Goal: Transaction & Acquisition: Purchase product/service

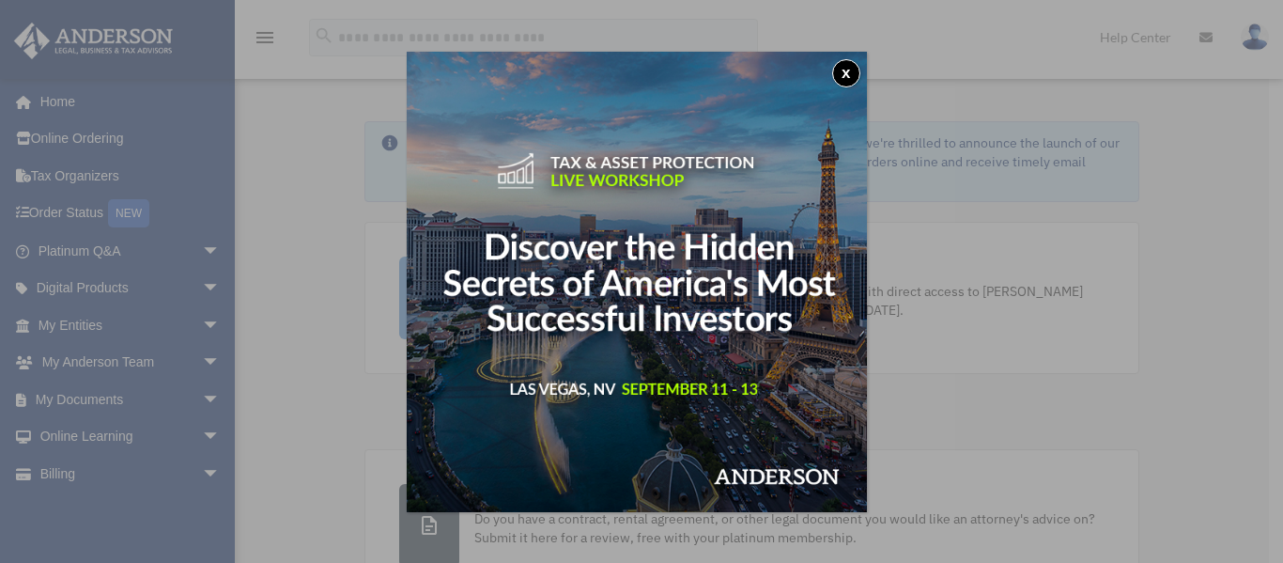
click at [853, 66] on button "x" at bounding box center [846, 73] width 28 height 28
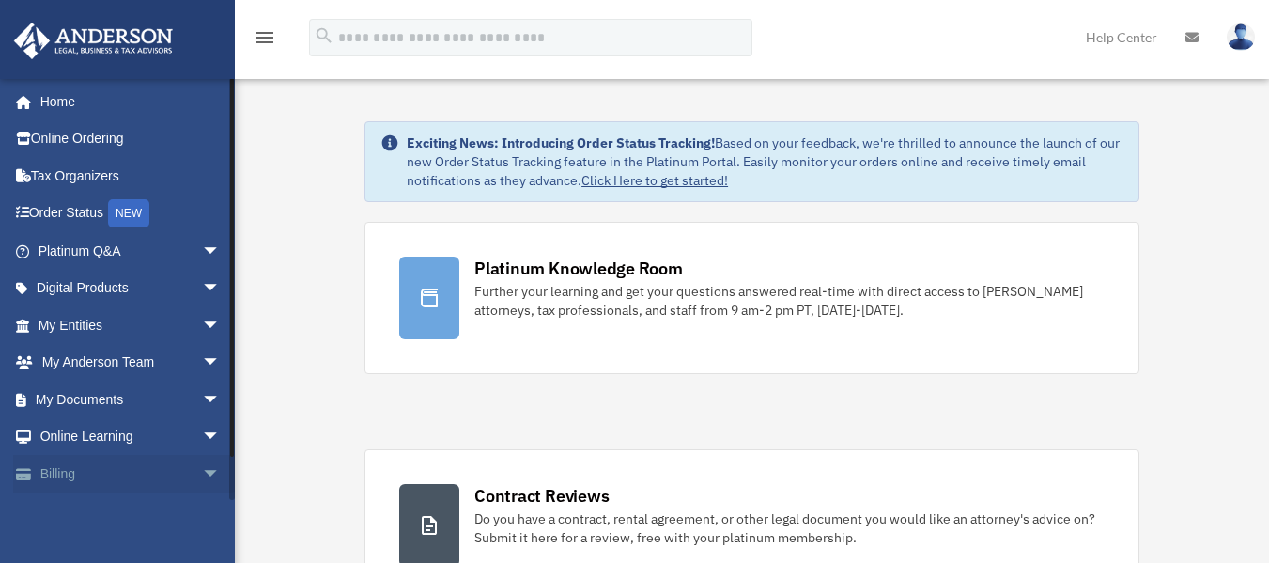
click at [202, 468] on span "arrow_drop_down" at bounding box center [221, 474] width 38 height 39
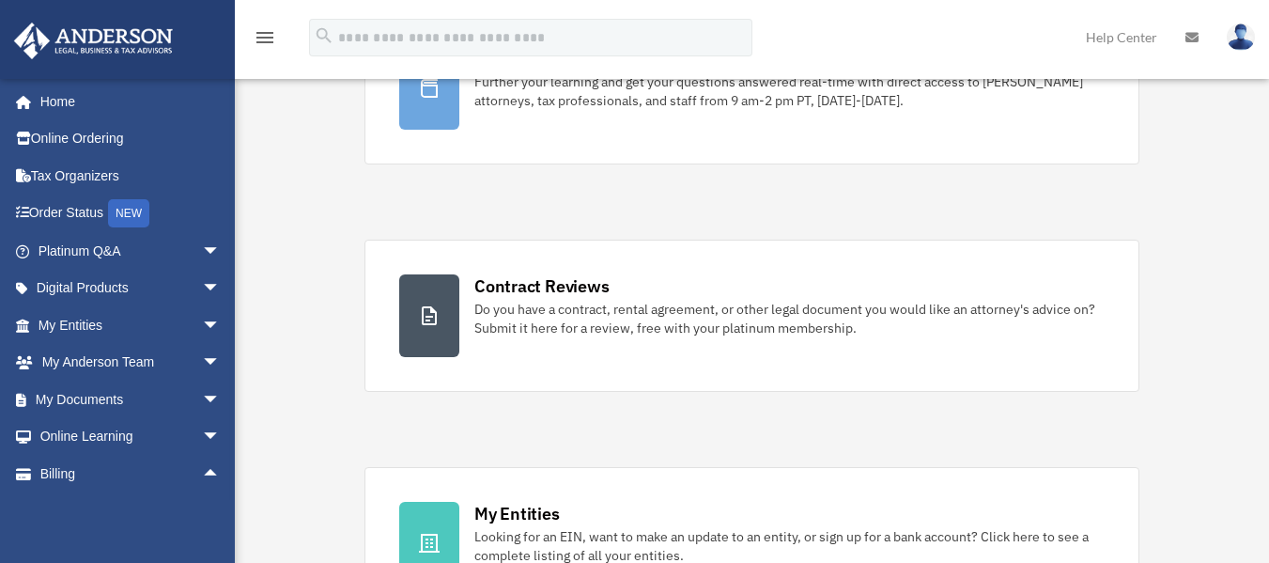
scroll to position [224, 0]
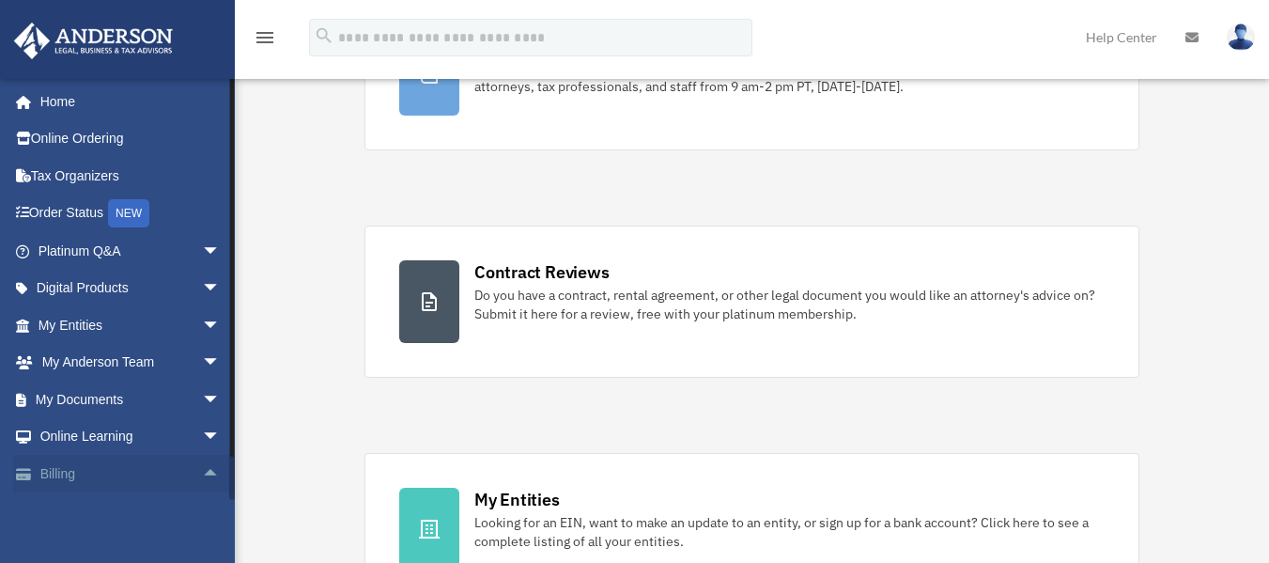
click at [68, 477] on link "Billing arrow_drop_up" at bounding box center [131, 474] width 236 height 38
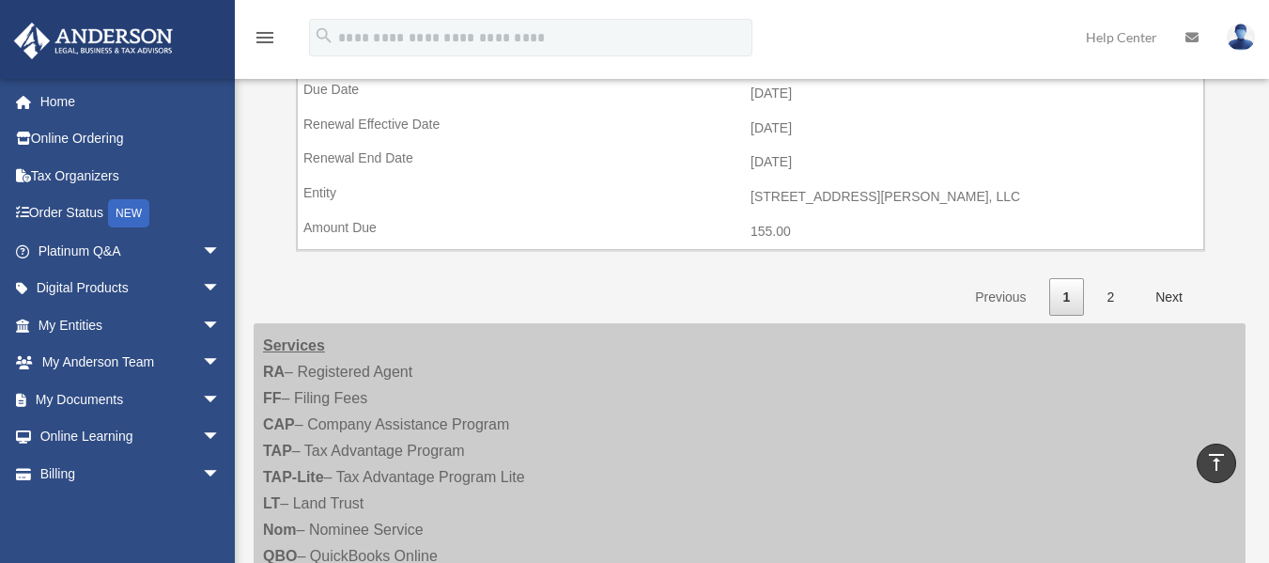
scroll to position [2998, 0]
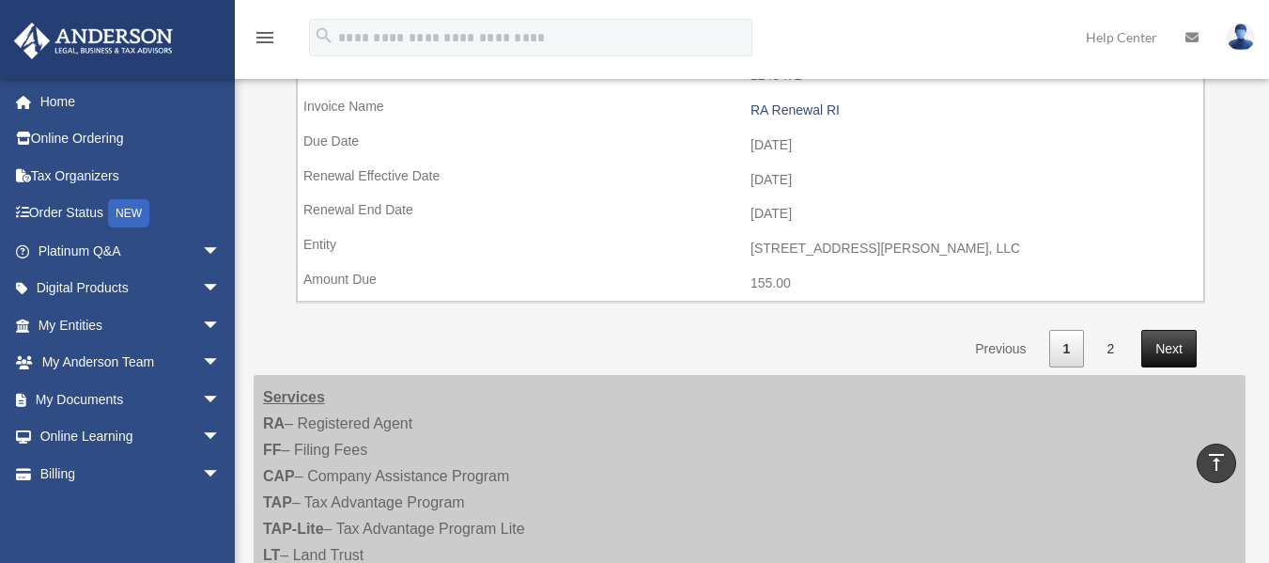
click at [1166, 348] on link "Next" at bounding box center [1168, 349] width 55 height 39
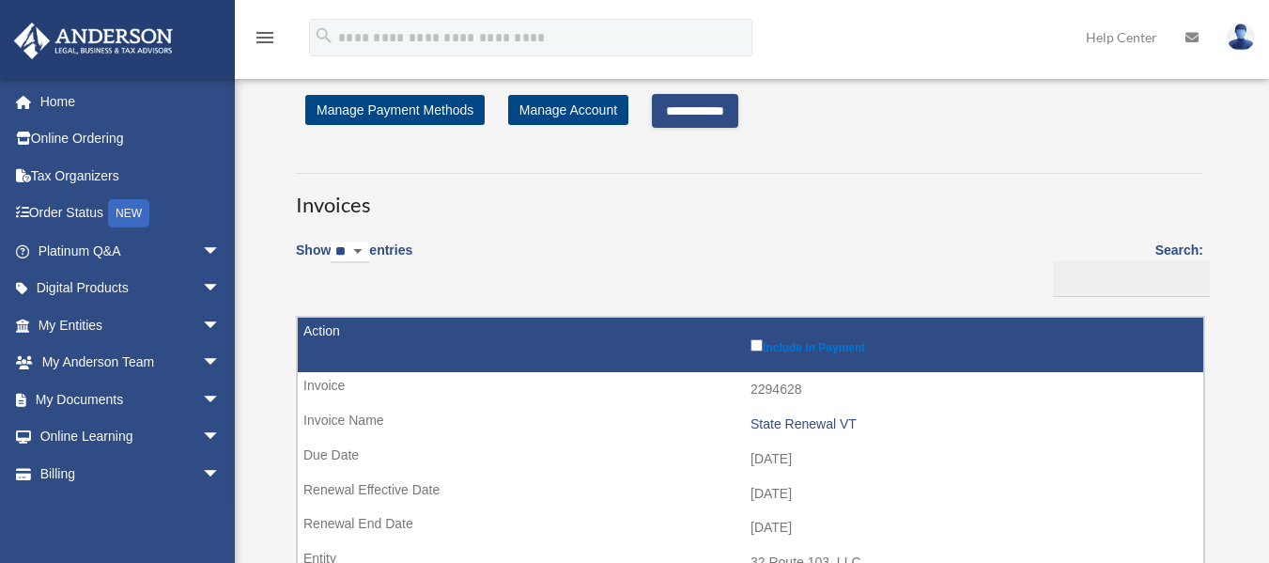
scroll to position [0, 0]
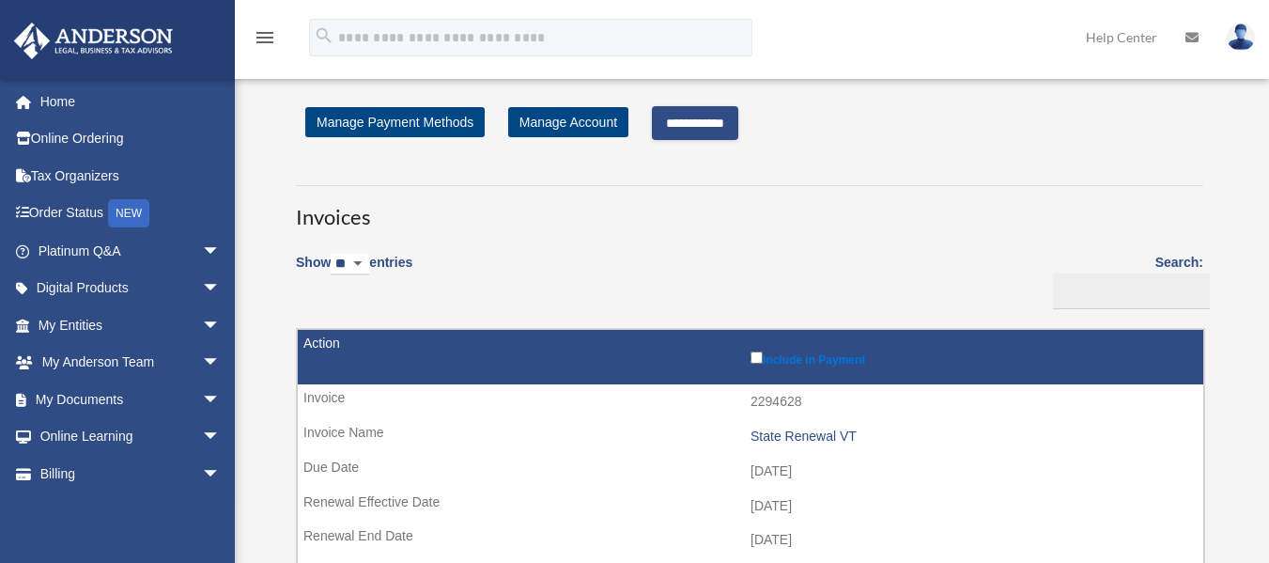
click at [712, 128] on input "**********" at bounding box center [695, 123] width 86 height 34
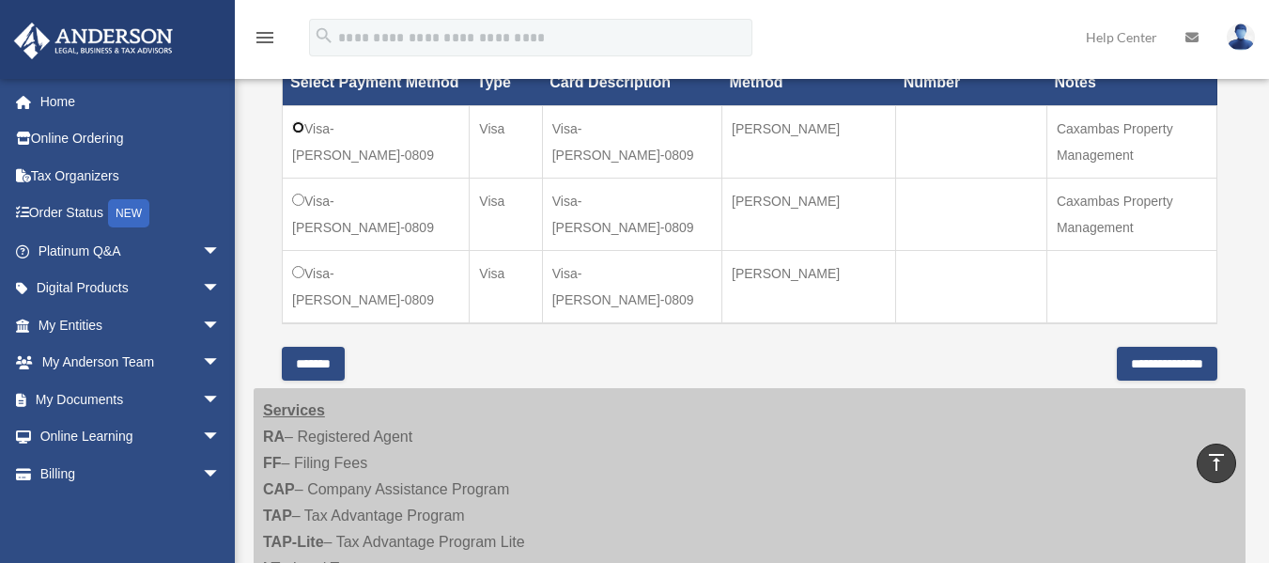
scroll to position [602, 0]
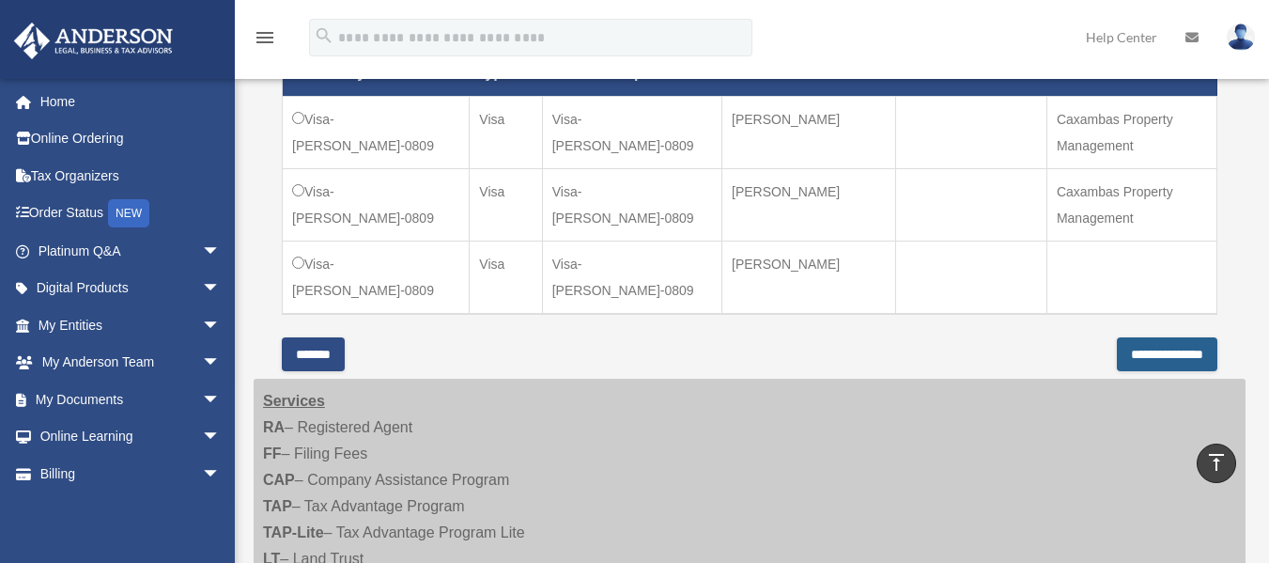
click at [1167, 361] on input "**********" at bounding box center [1167, 354] width 100 height 34
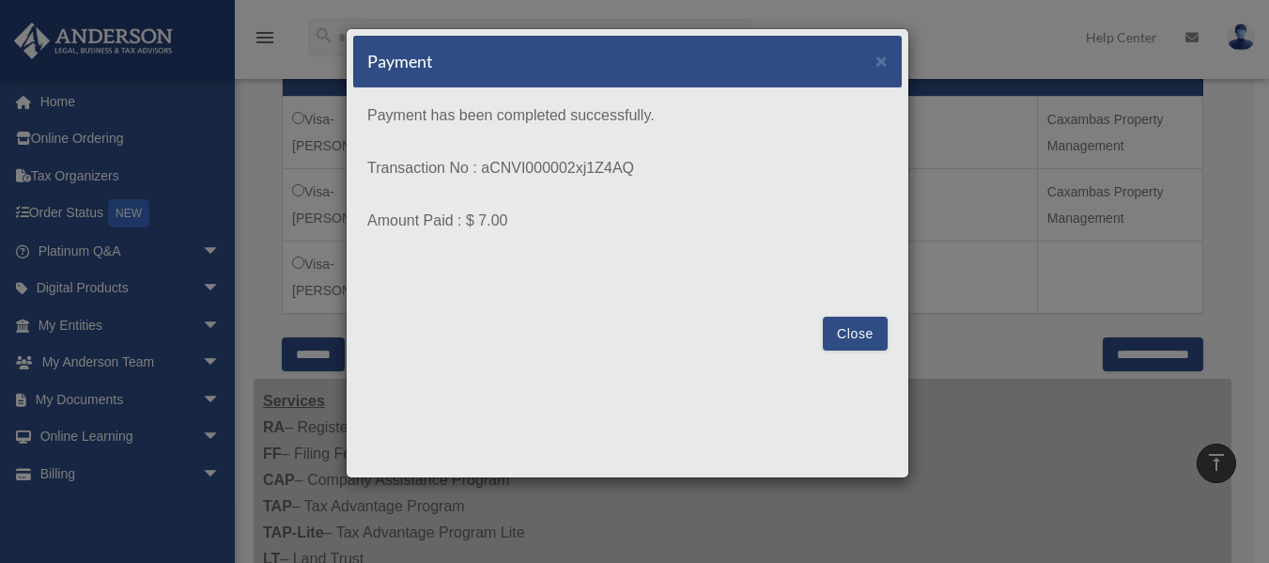
click at [842, 332] on button "Close" at bounding box center [855, 334] width 65 height 34
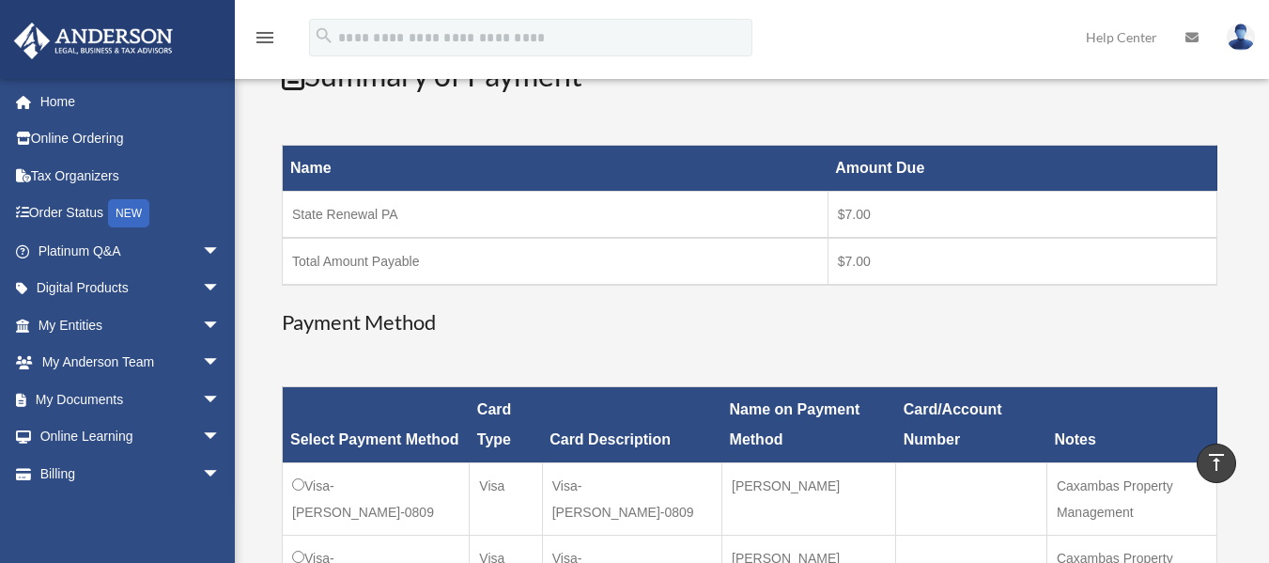
scroll to position [229, 0]
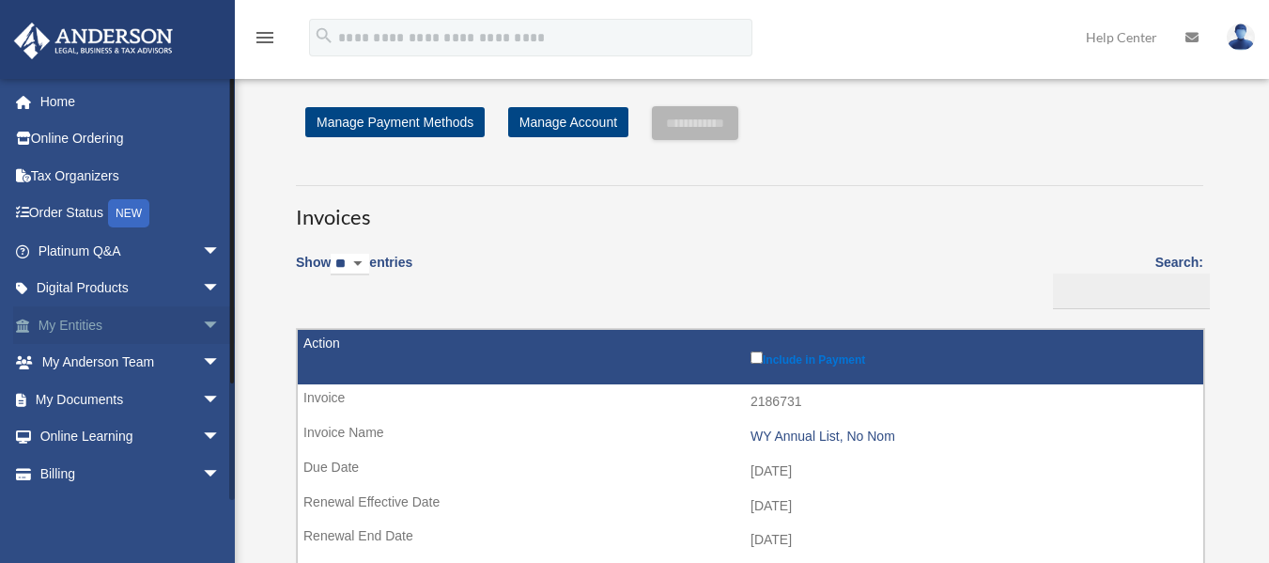
click at [202, 326] on span "arrow_drop_down" at bounding box center [221, 325] width 38 height 39
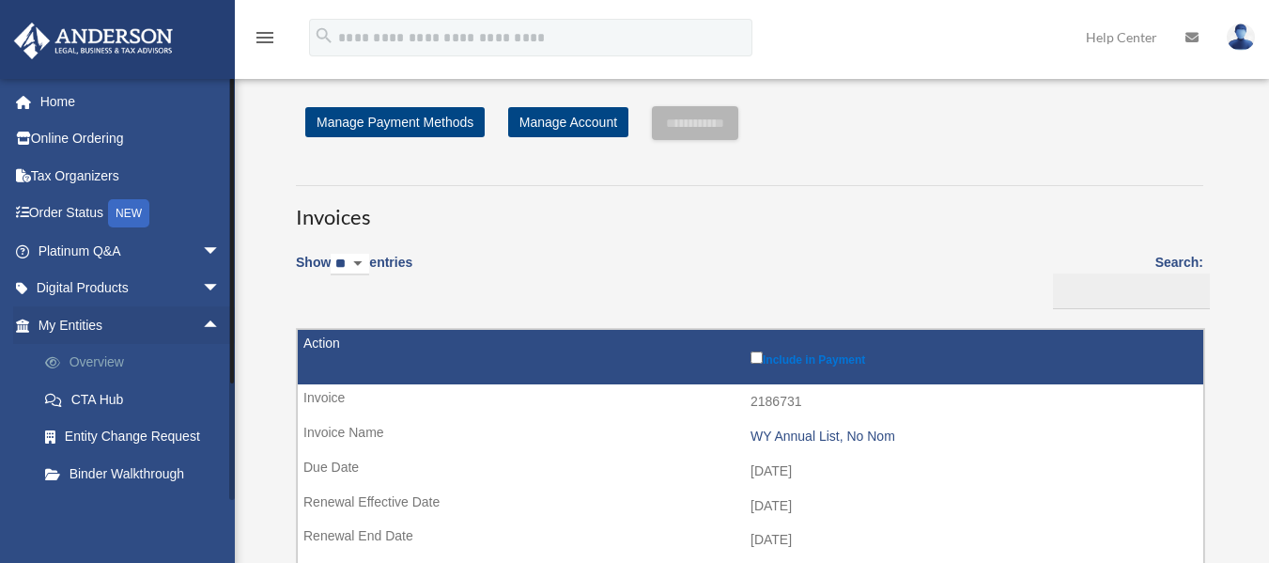
click at [109, 363] on link "Overview" at bounding box center [137, 363] width 223 height 38
